Goal: Use online tool/utility: Utilize a website feature to perform a specific function

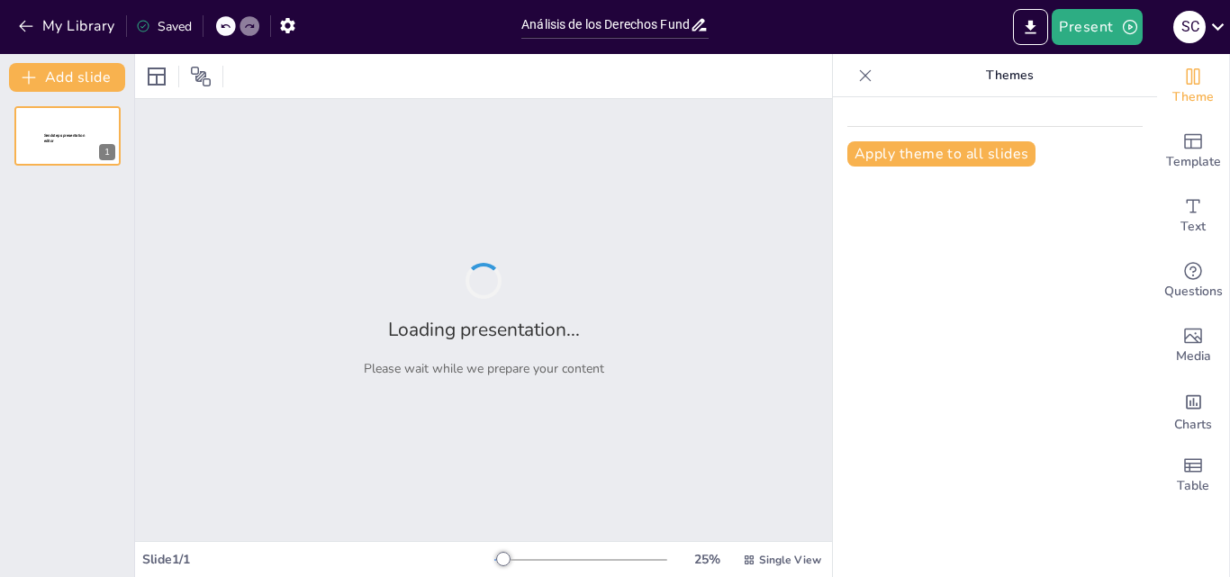
type input "Análisis de los Derechos Fundamentales en la Constitución Política del [GEOGRAP…"
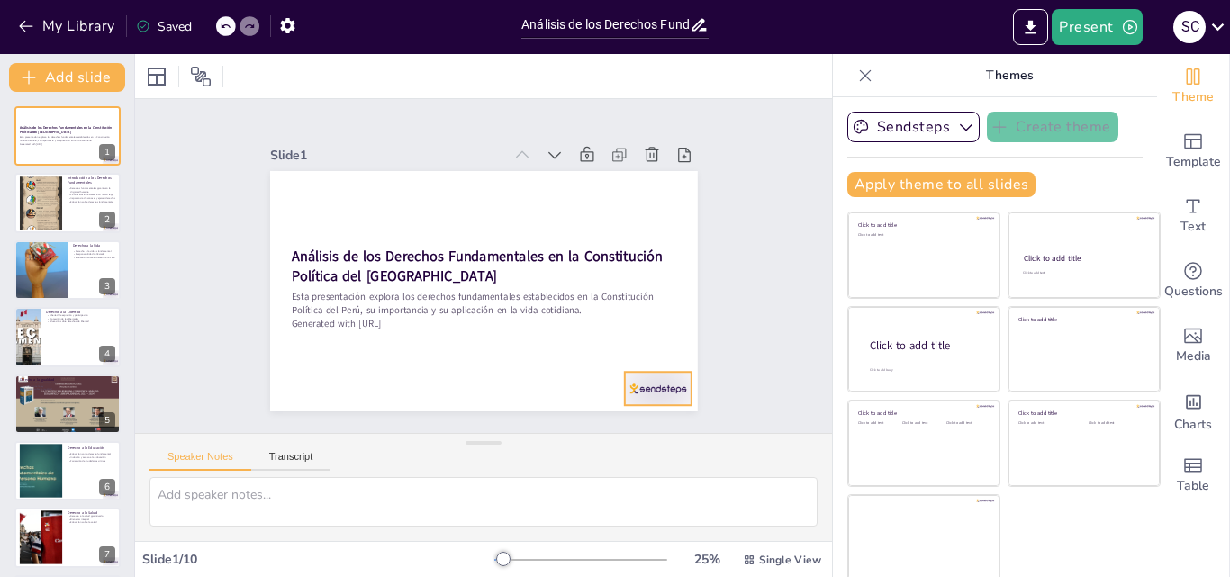
click at [317, 230] on div at bounding box center [280, 203] width 74 height 52
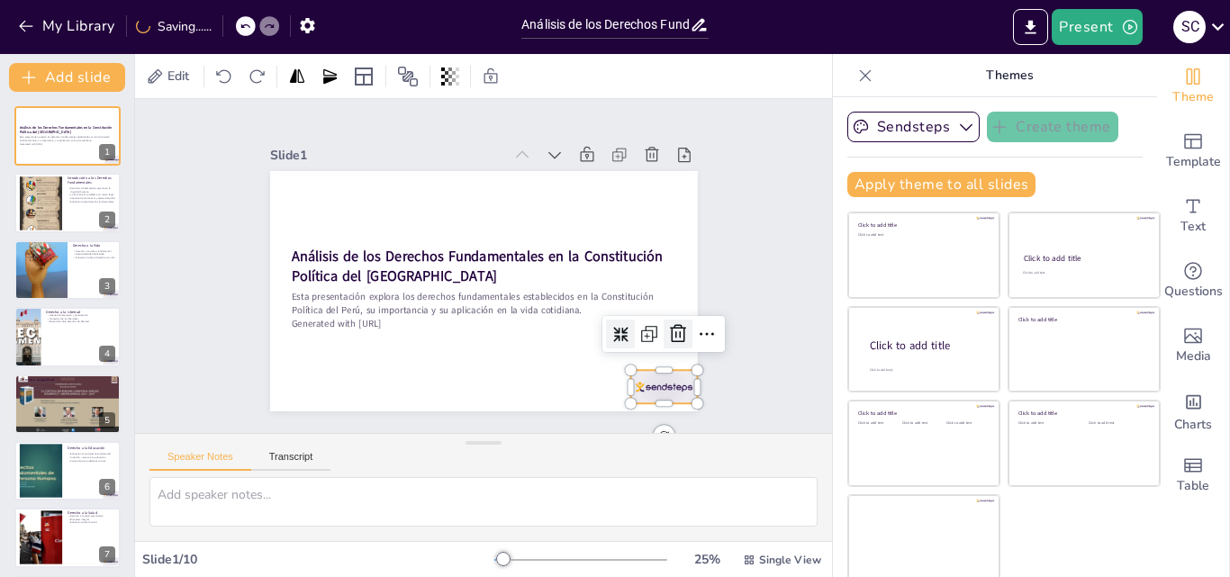
click at [629, 410] on icon at bounding box center [618, 421] width 23 height 23
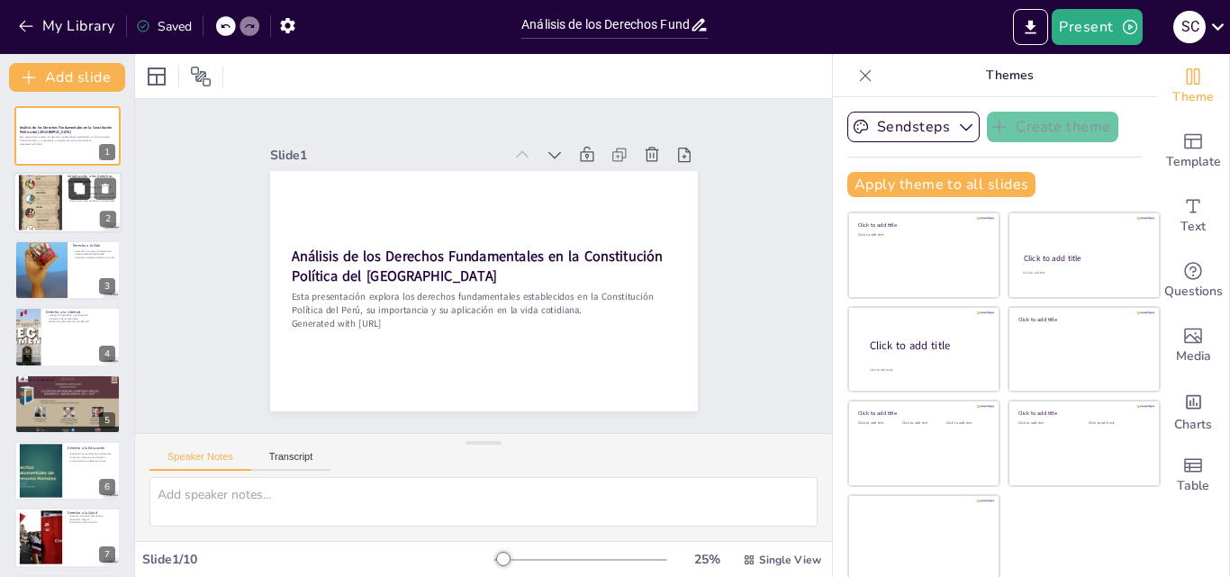
click at [69, 187] on button at bounding box center [79, 189] width 22 height 22
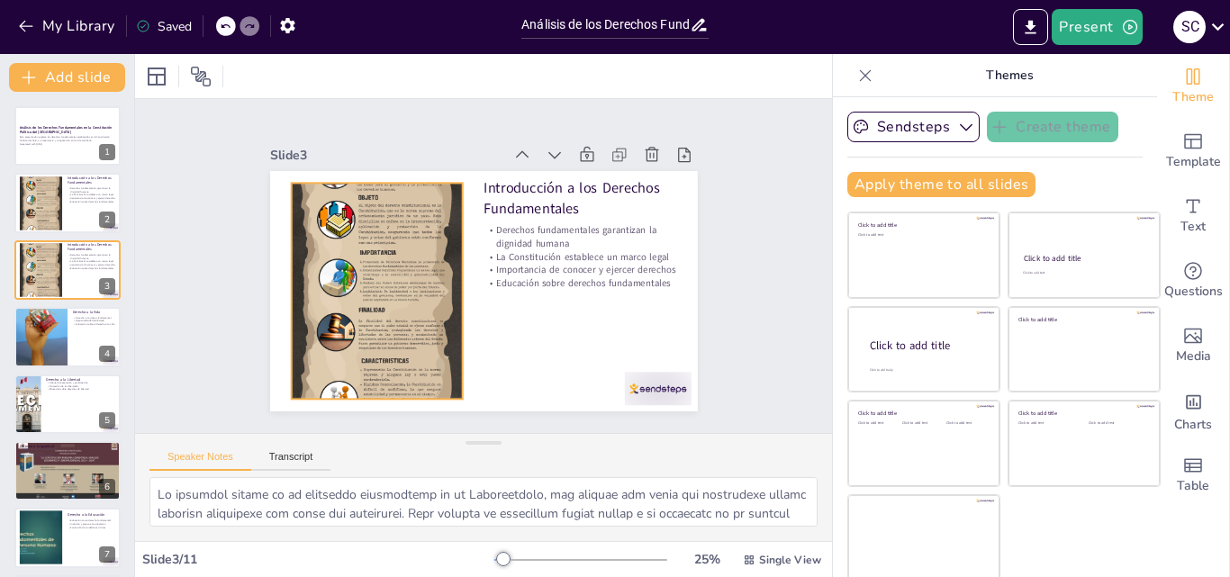
click at [371, 278] on div at bounding box center [378, 233] width 362 height 455
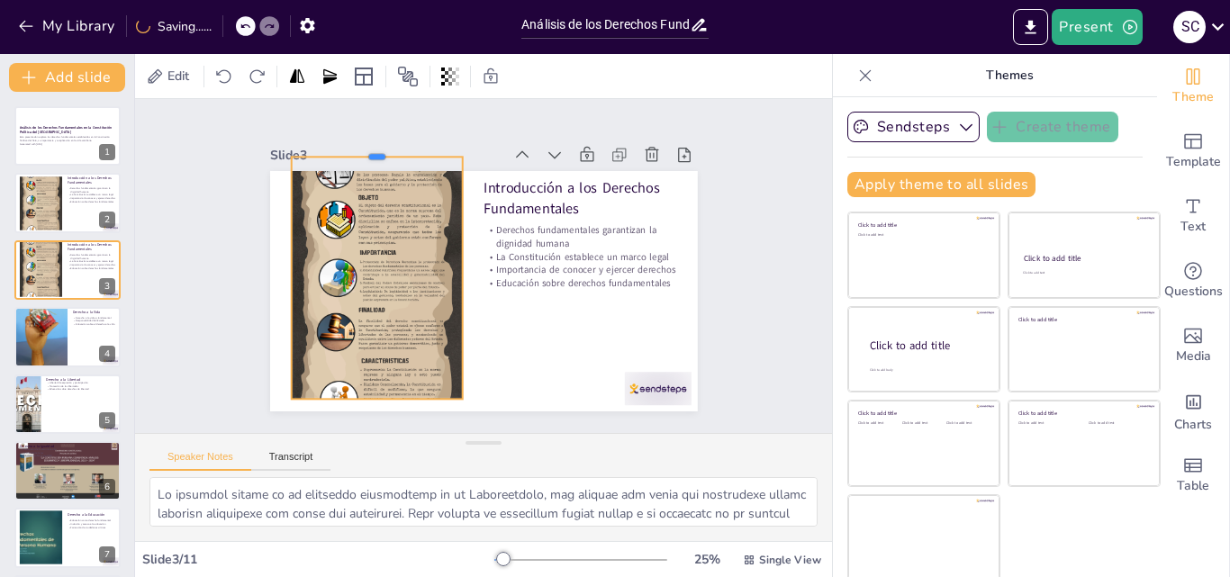
drag, startPoint x: 354, startPoint y: 176, endPoint x: 350, endPoint y: 136, distance: 39.8
click at [350, 136] on div at bounding box center [417, 122] width 167 height 67
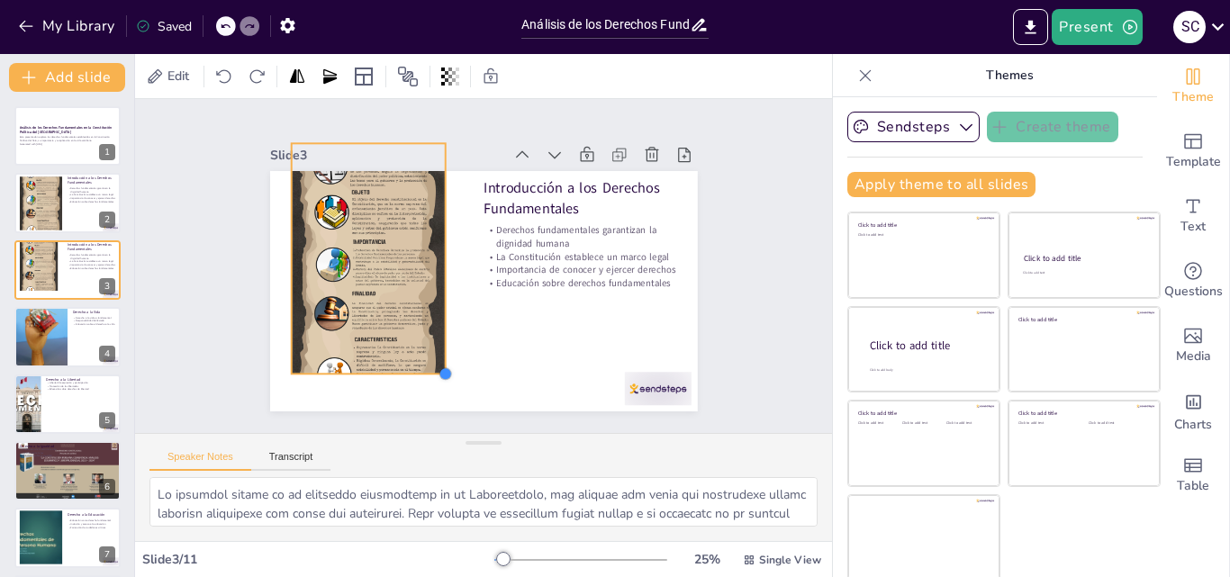
drag, startPoint x: 440, startPoint y: 389, endPoint x: 387, endPoint y: 365, distance: 58.0
click at [387, 365] on div "Introducción a los Derechos Fundamentales Derechos fundamentales garantizan la …" at bounding box center [461, 253] width 422 height 491
drag, startPoint x: 349, startPoint y: 140, endPoint x: 356, endPoint y: 259, distance: 119.0
click at [356, 259] on div "Slide 3 Introducción a los Derechos Fundamentales Derechos fundamentales garant…" at bounding box center [480, 277] width 473 height 352
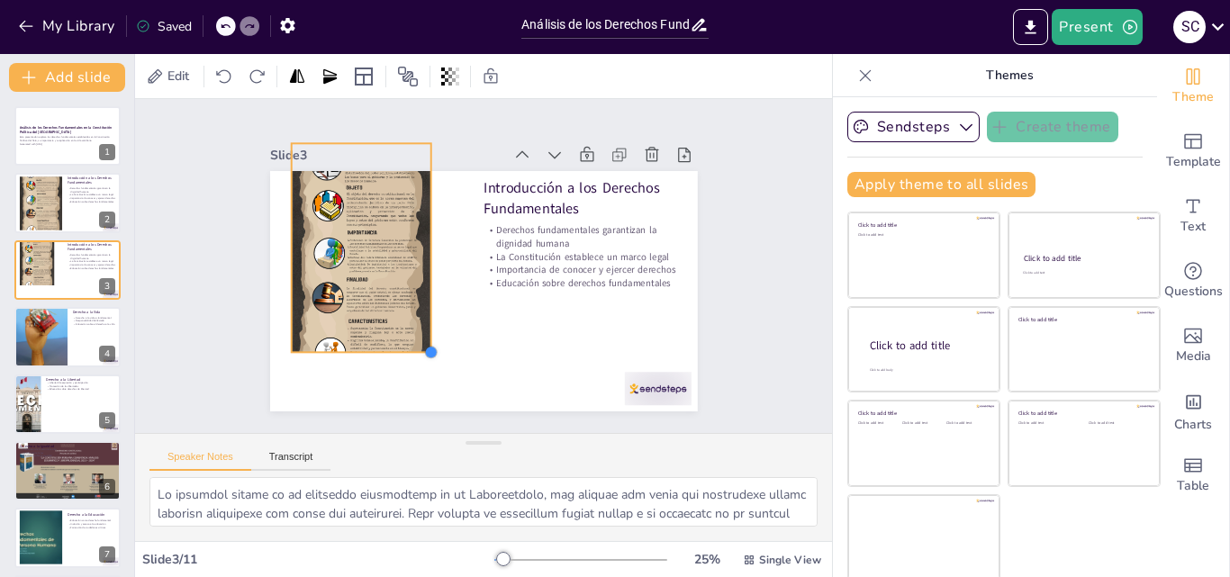
drag, startPoint x: 424, startPoint y: 364, endPoint x: 392, endPoint y: 335, distance: 43.4
click at [392, 335] on div "Introducción a los Derechos Fundamentales Derechos fundamentales garantizan la …" at bounding box center [471, 288] width 491 height 422
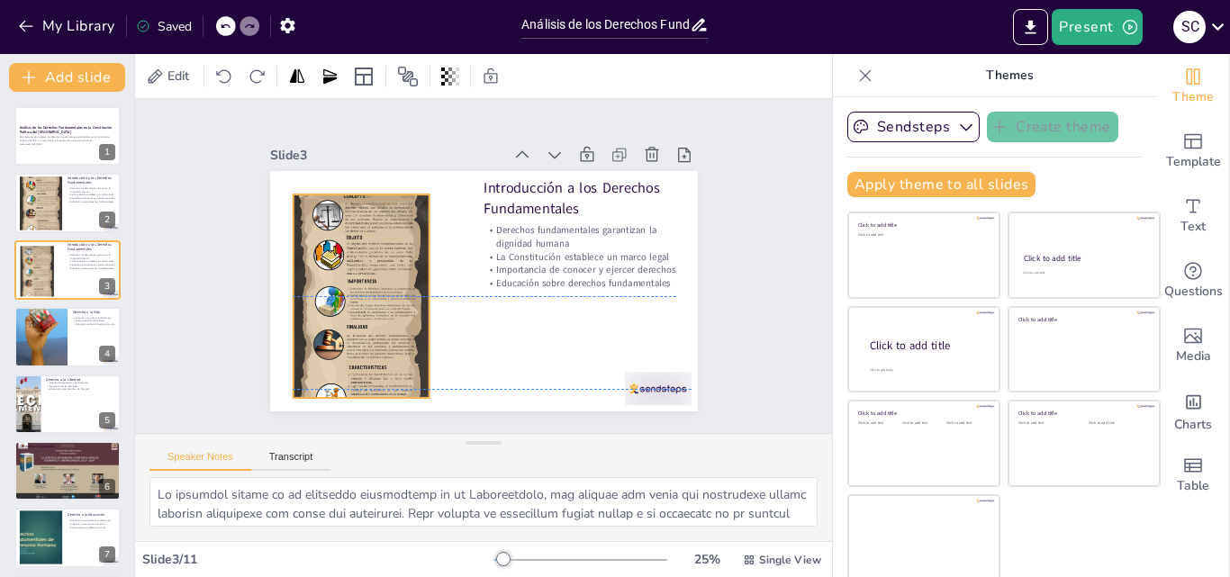
drag, startPoint x: 364, startPoint y: 302, endPoint x: 365, endPoint y: 347, distance: 45.0
click at [365, 347] on div at bounding box center [358, 232] width 310 height 356
drag, startPoint x: 344, startPoint y: 184, endPoint x: 342, endPoint y: 171, distance: 12.7
click at [342, 171] on div at bounding box center [382, 151] width 136 height 42
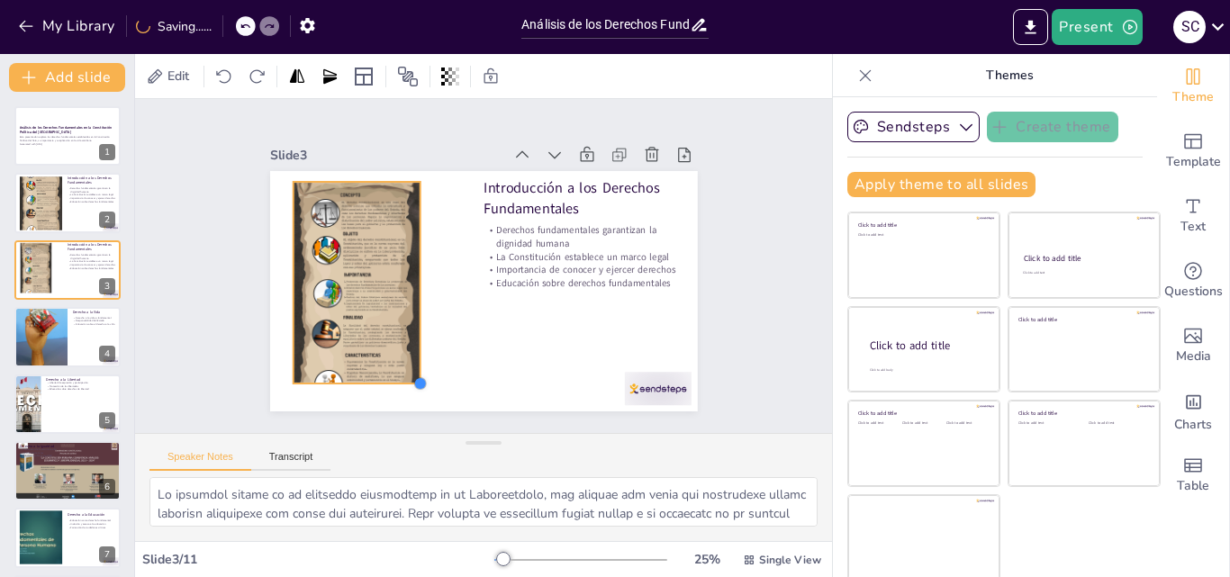
drag, startPoint x: 408, startPoint y: 391, endPoint x: 399, endPoint y: 333, distance: 58.3
click at [399, 333] on div "Introducción a los Derechos Fundamentales Derechos fundamentales garantizan la …" at bounding box center [473, 289] width 488 height 393
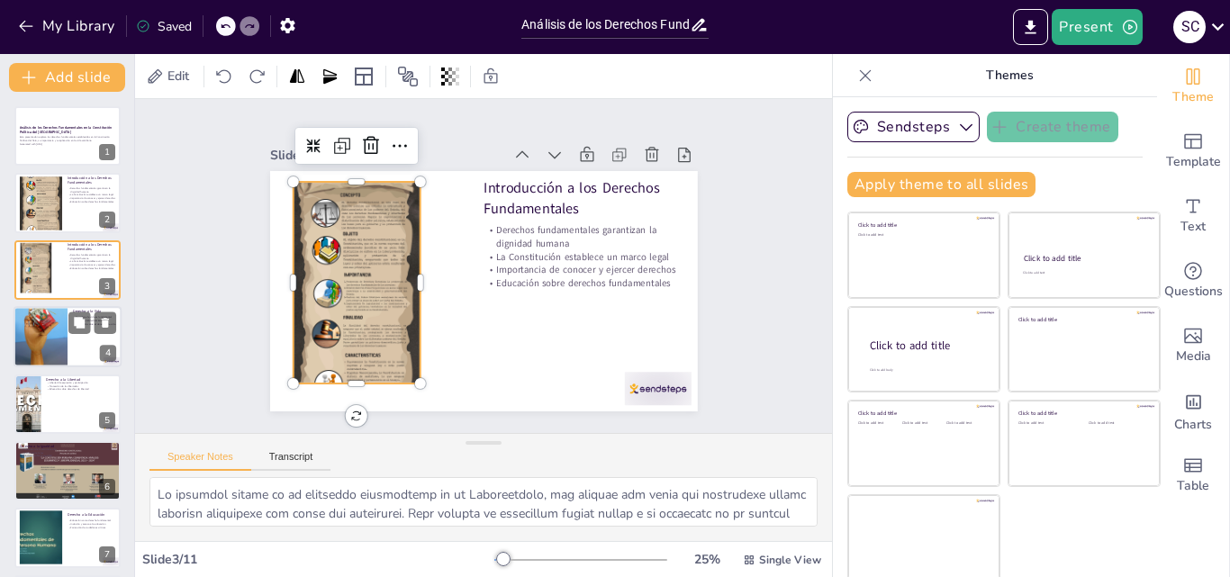
click at [67, 331] on div at bounding box center [41, 336] width 54 height 81
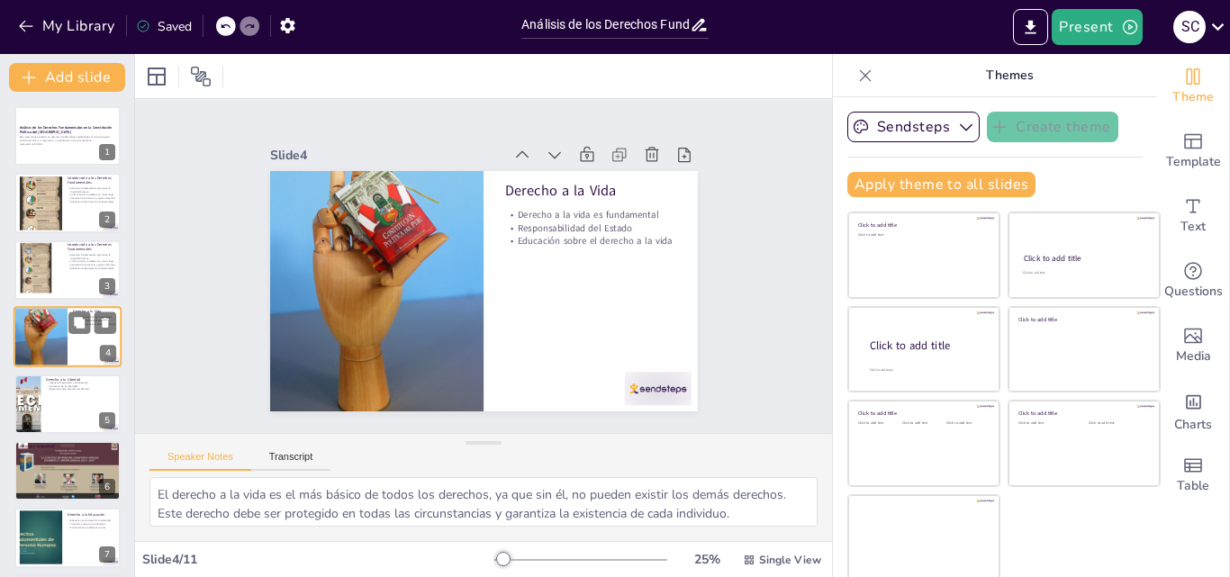
scroll to position [3, 0]
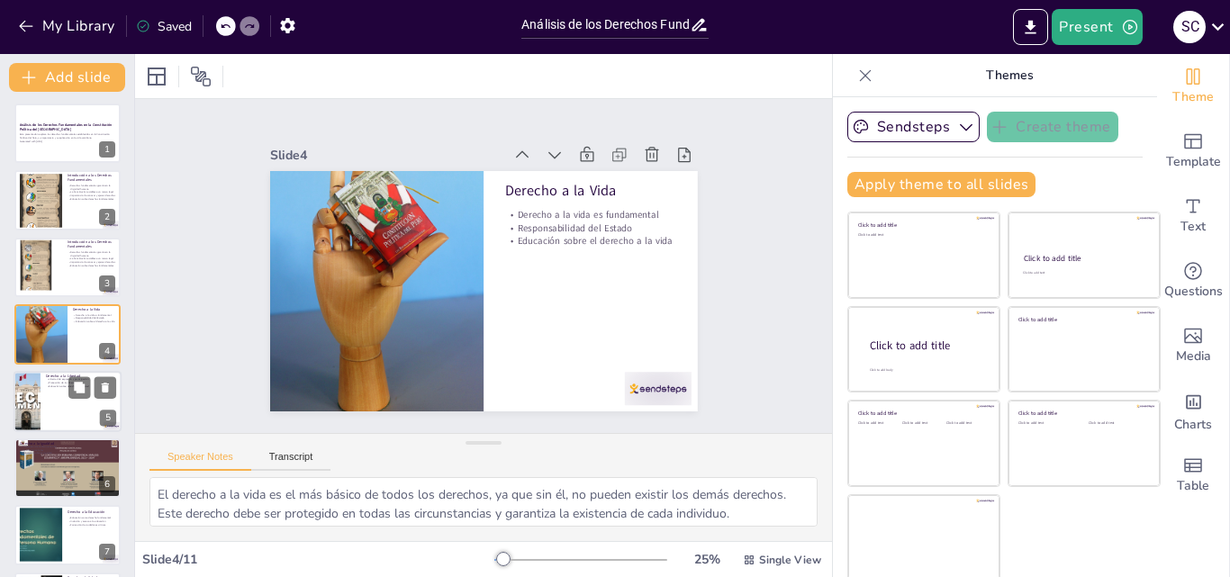
click at [48, 386] on p "Educación sobre derechos de libertad" at bounding box center [81, 386] width 70 height 4
type textarea "La libertad de expresión permite a los ciudadanos compartir sus ideas y opinion…"
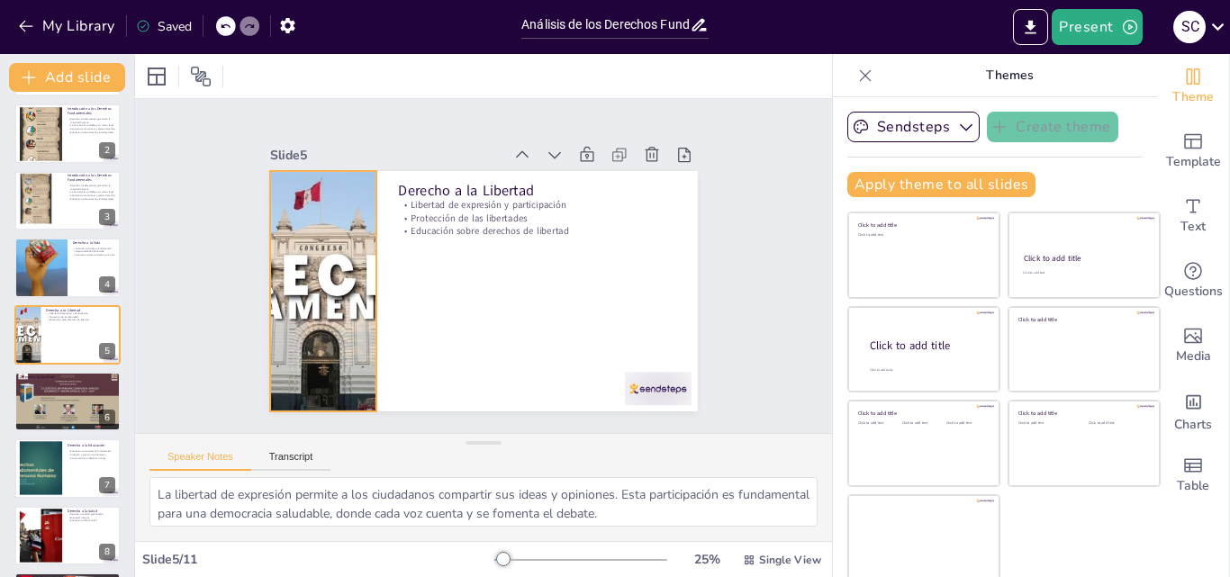
click at [333, 295] on div at bounding box center [321, 257] width 468 height 324
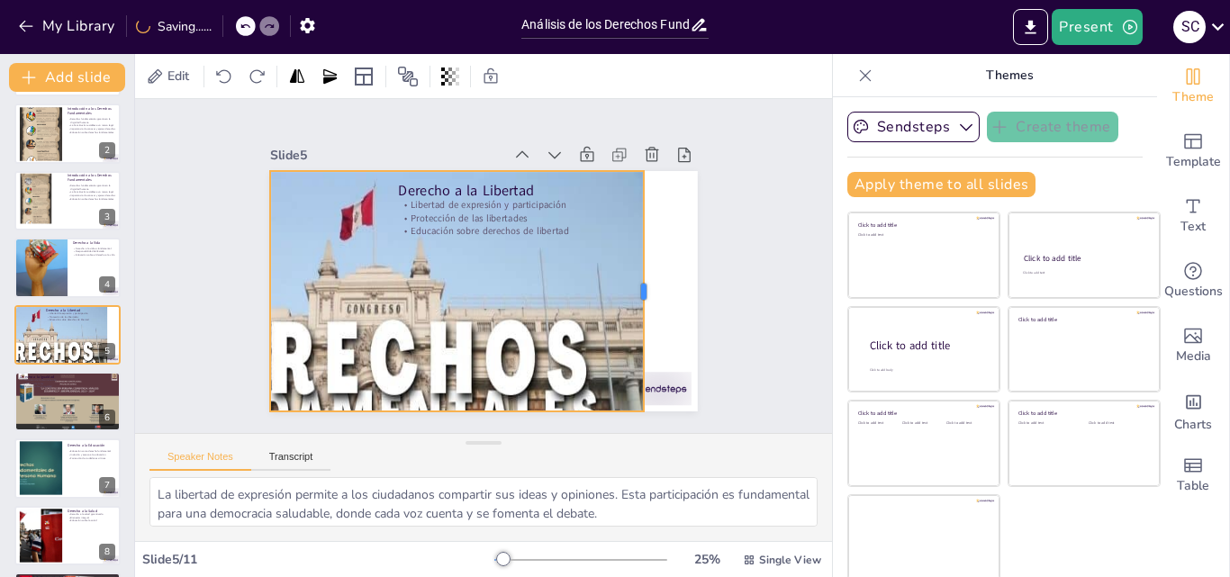
drag, startPoint x: 360, startPoint y: 282, endPoint x: 609, endPoint y: 344, distance: 257.0
click at [609, 344] on div at bounding box center [635, 341] width 88 height 233
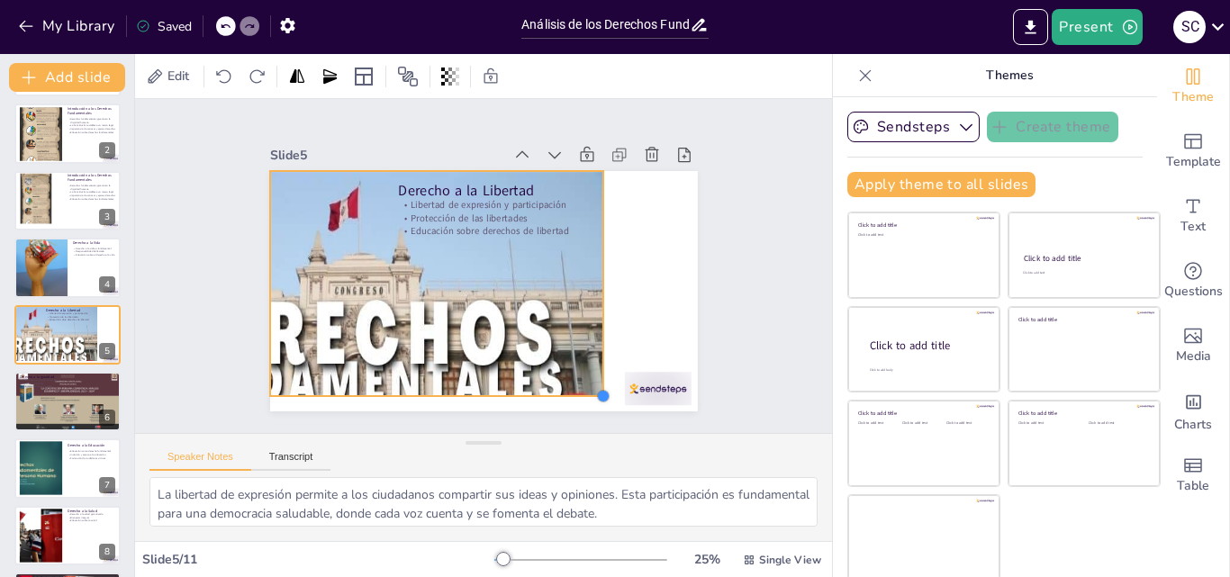
drag, startPoint x: 603, startPoint y: 404, endPoint x: 574, endPoint y: 369, distance: 45.4
click at [574, 369] on div "Derecho a la Libertad Libertad de expresión y participación Protección de las l…" at bounding box center [478, 291] width 468 height 324
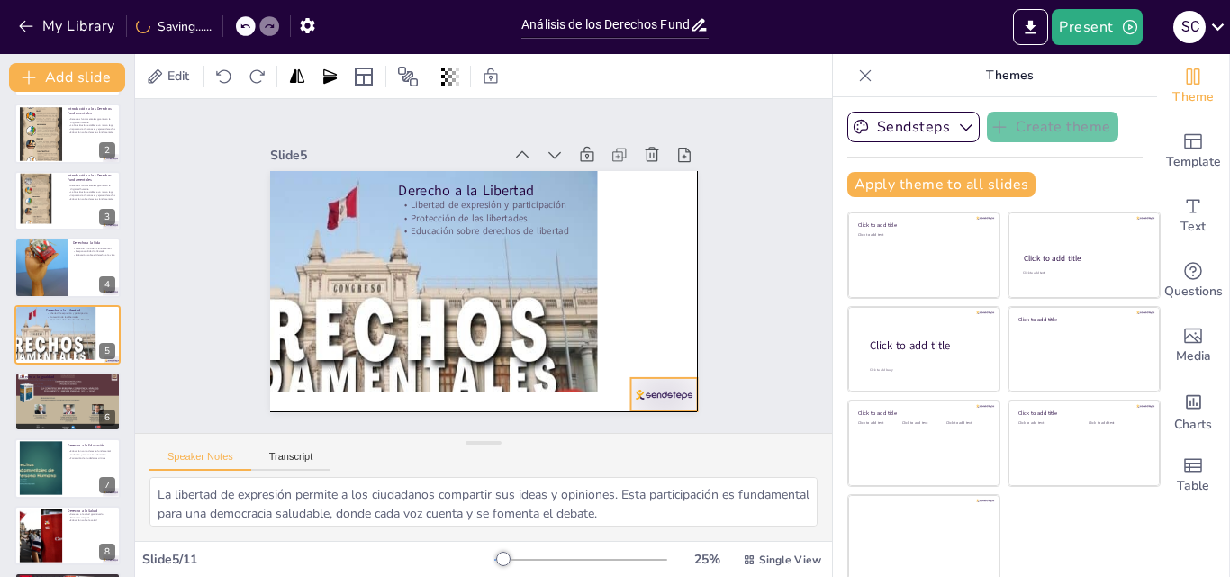
click at [613, 437] on div at bounding box center [575, 468] width 75 height 62
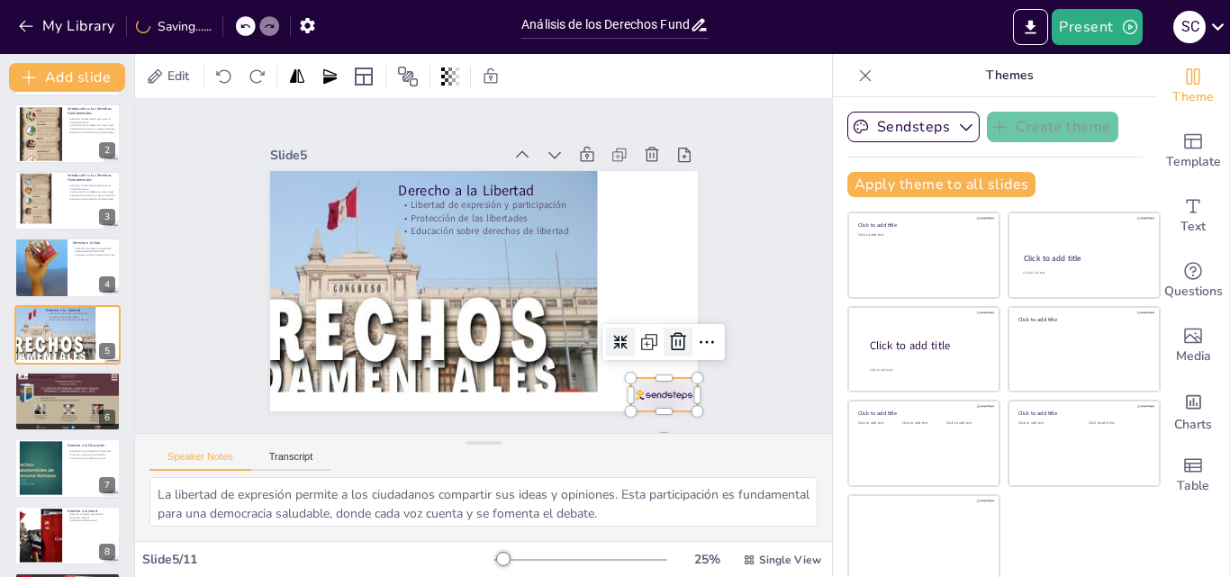
click at [641, 402] on icon at bounding box center [630, 413] width 22 height 23
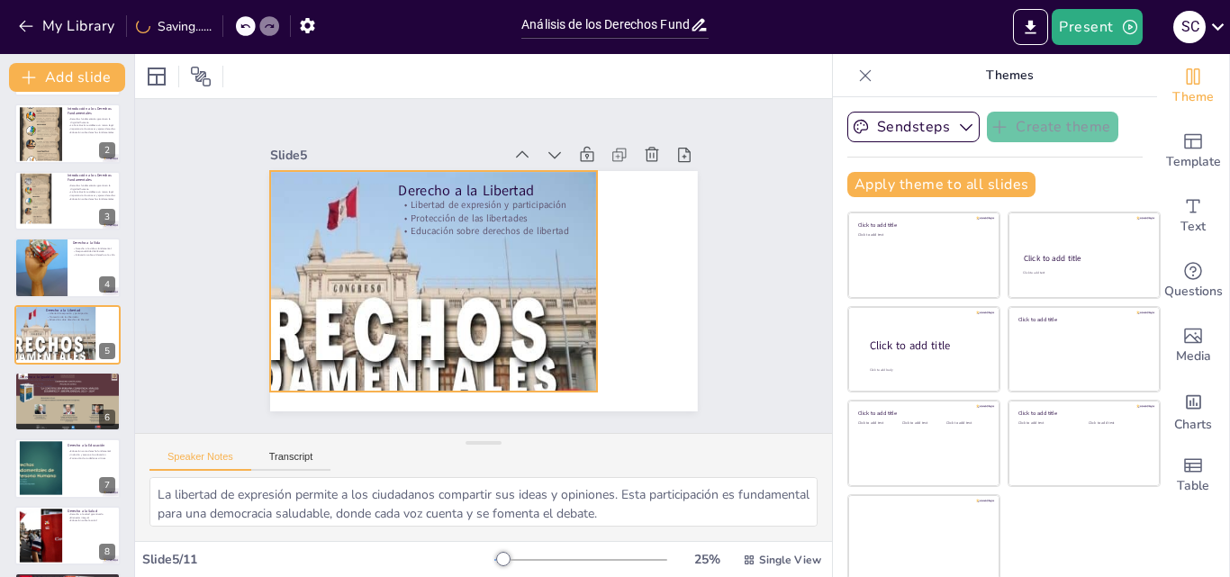
click at [571, 359] on div at bounding box center [345, 203] width 554 height 594
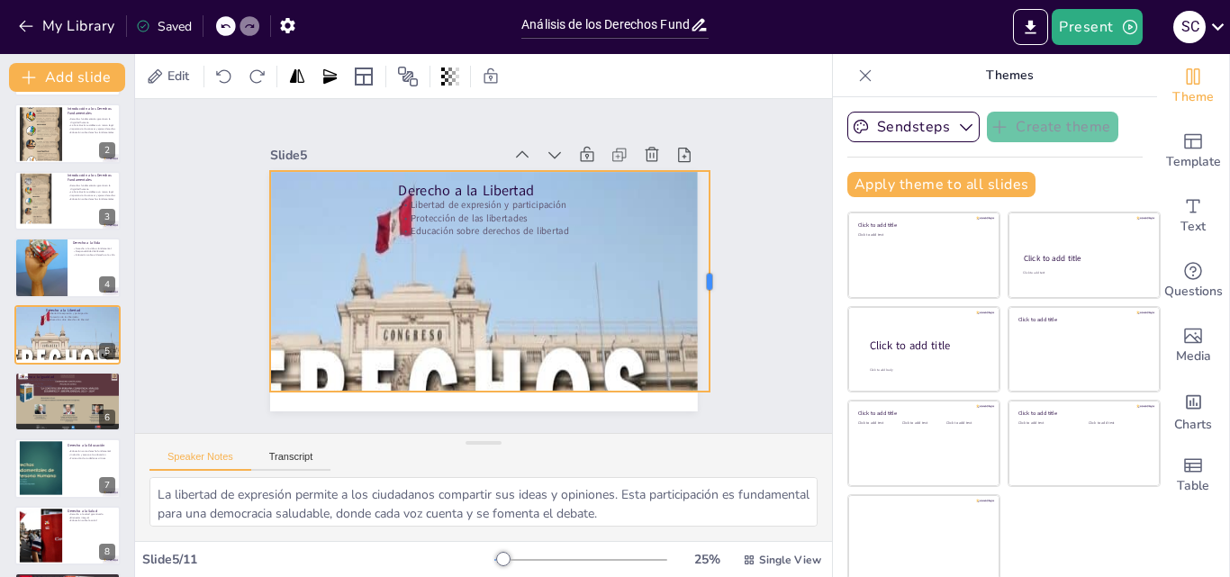
drag, startPoint x: 578, startPoint y: 275, endPoint x: 690, endPoint y: 275, distance: 112.5
click at [690, 297] on div at bounding box center [678, 396] width 123 height 199
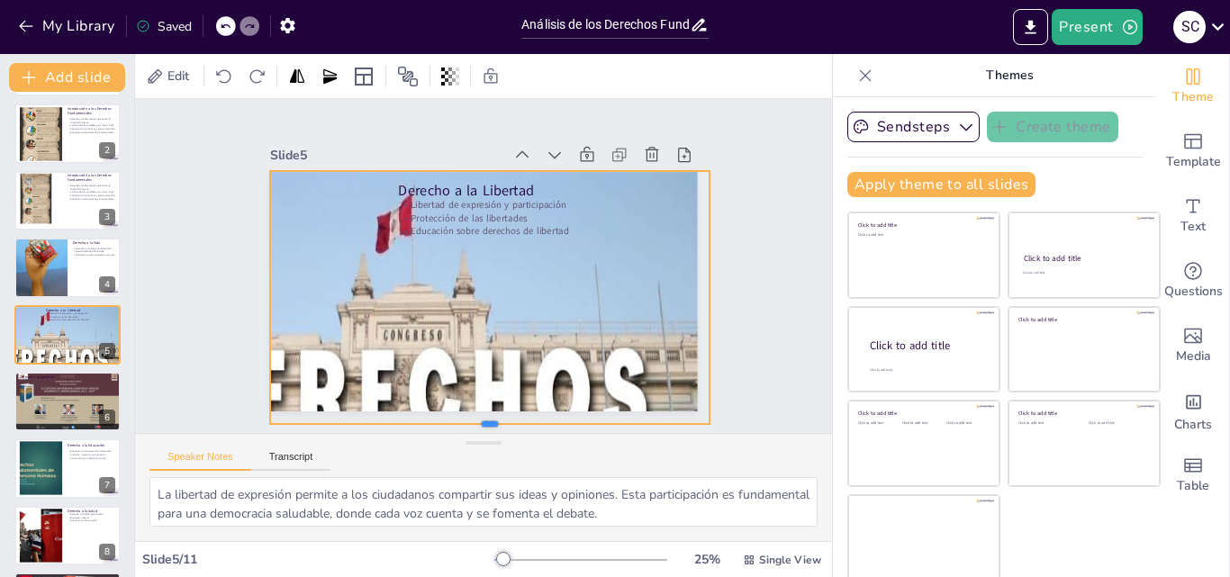
drag, startPoint x: 472, startPoint y: 387, endPoint x: 472, endPoint y: 419, distance: 32.4
click at [472, 419] on div "Slide 1 Análisis de los Derechos Fundamentales en la Constitución Política del …" at bounding box center [483, 267] width 751 height 472
click at [770, 347] on div "Slide 1 Análisis de los Derechos Fundamentales en la Constitución Política del …" at bounding box center [484, 266] width 766 height 533
